Goal: Transaction & Acquisition: Purchase product/service

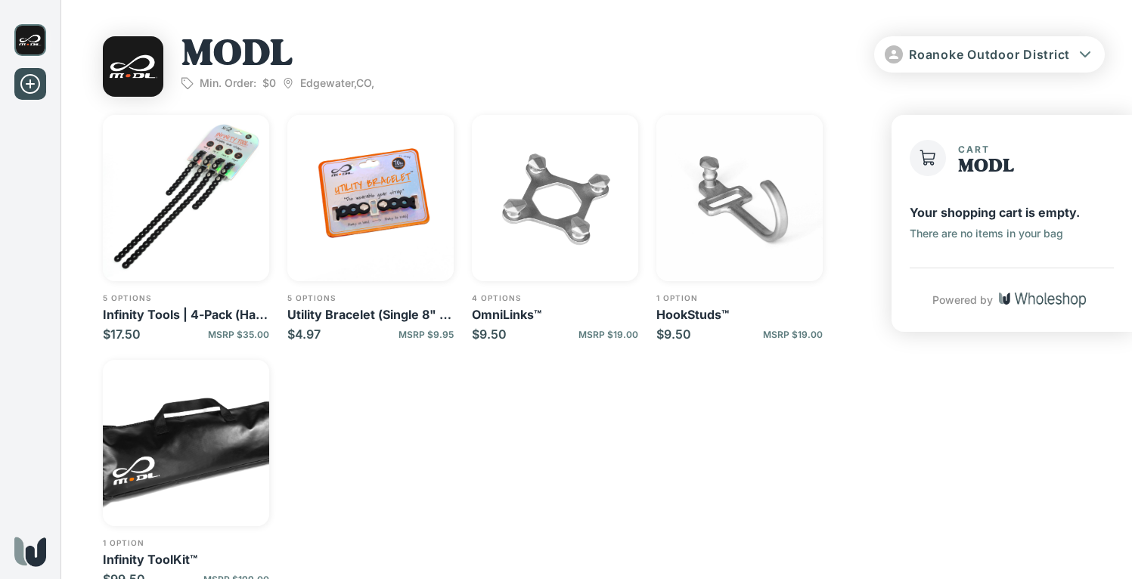
click at [229, 260] on img "button" at bounding box center [186, 198] width 166 height 166
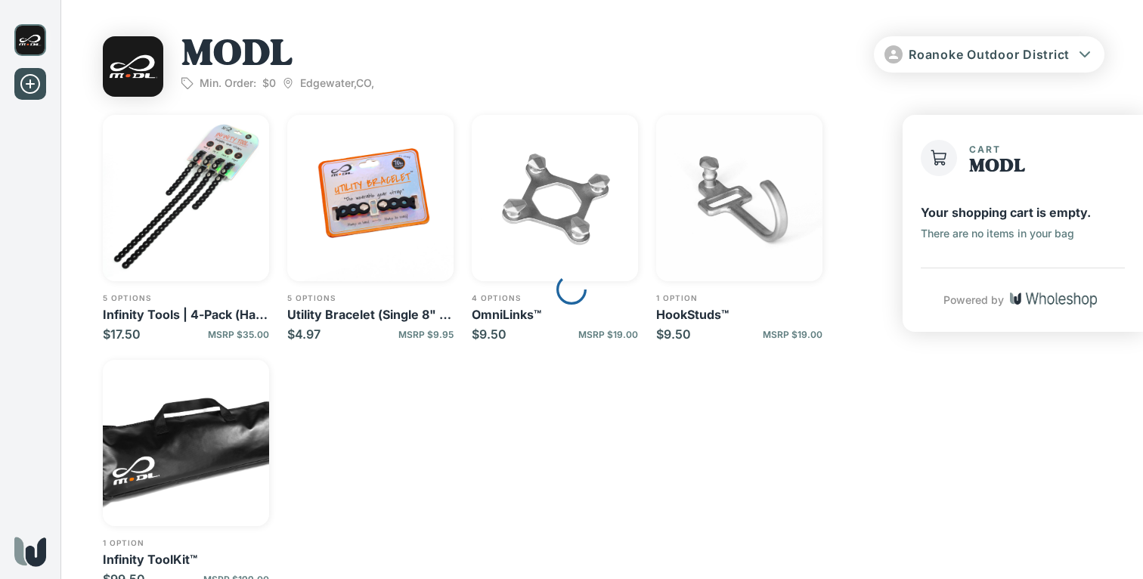
click at [221, 157] on div at bounding box center [571, 289] width 1143 height 579
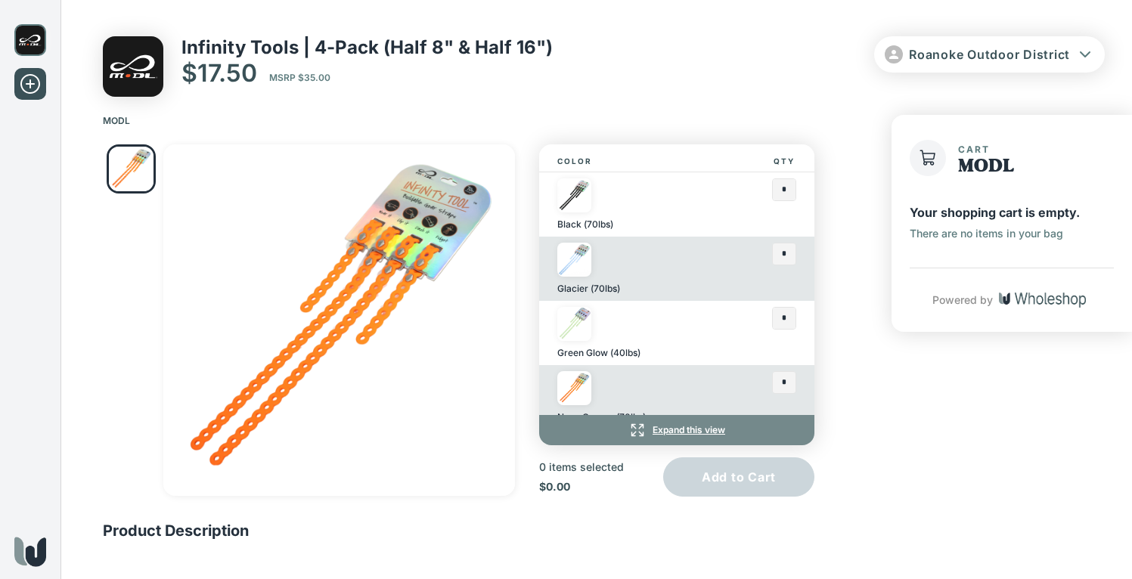
click at [569, 195] on img at bounding box center [574, 195] width 34 height 34
click at [773, 194] on input "text" at bounding box center [784, 189] width 23 height 21
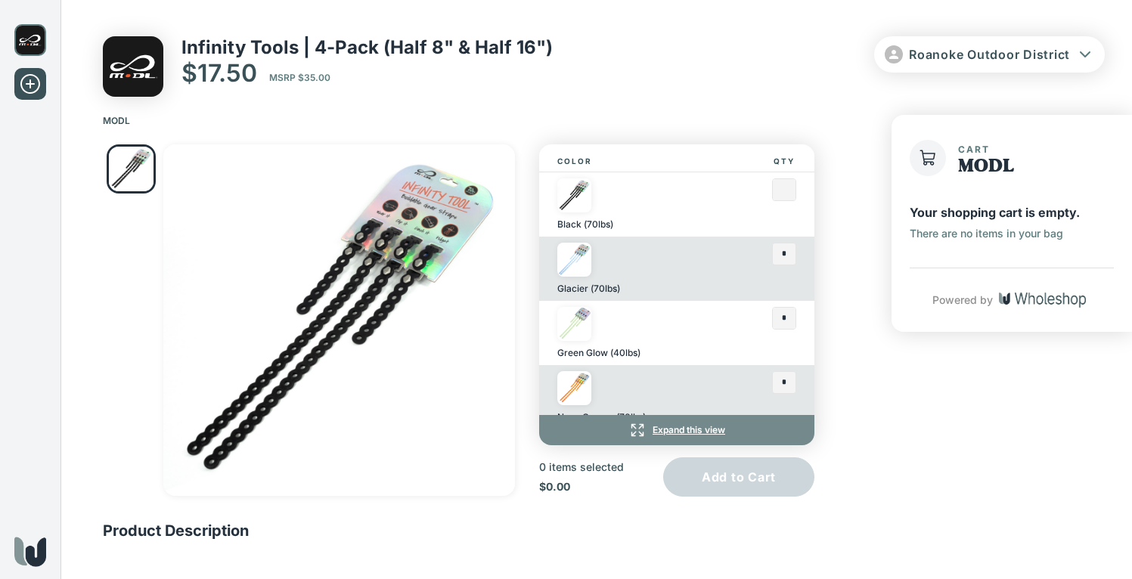
type input "*"
click at [639, 295] on div "Glacier (70lbs)" at bounding box center [631, 269] width 148 height 52
click at [728, 270] on div at bounding box center [738, 269] width 54 height 52
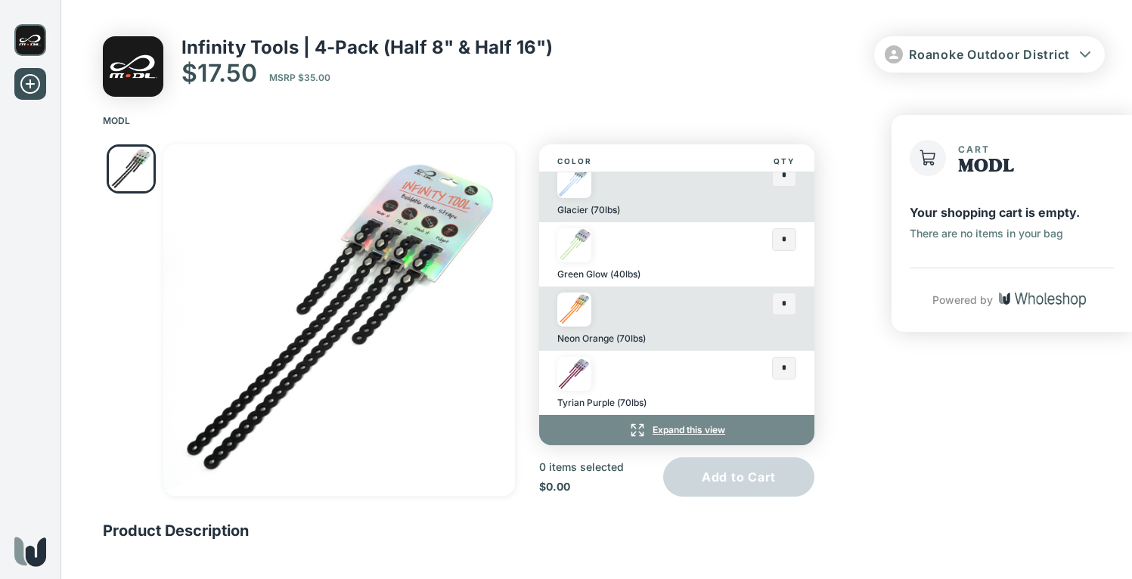
scroll to position [17, 0]
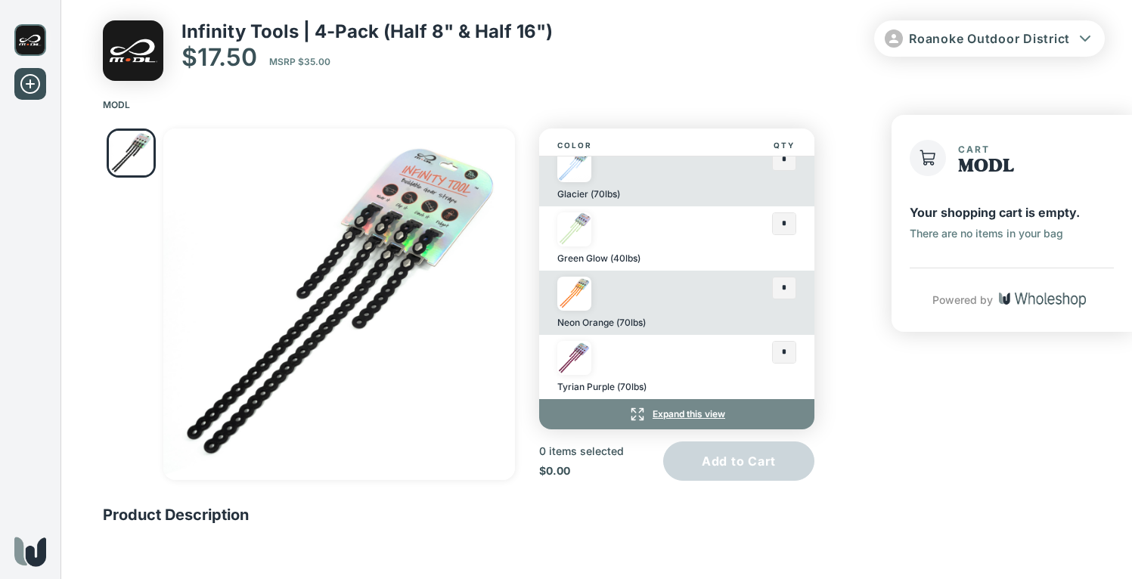
drag, startPoint x: 697, startPoint y: 343, endPoint x: 684, endPoint y: 362, distance: 22.9
click at [697, 344] on div "Tyrian Purple (70lbs) *" at bounding box center [676, 367] width 275 height 64
